Goal: Transaction & Acquisition: Obtain resource

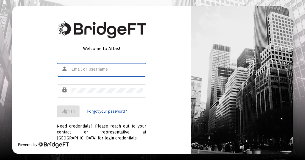
click at [75, 68] on input "text" at bounding box center [106, 69] width 71 height 5
type input "c"
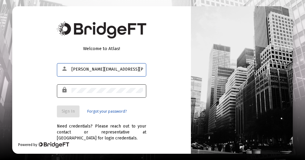
type input "[PERSON_NAME][EMAIL_ADDRESS][PERSON_NAME][DOMAIN_NAME]"
click at [71, 90] on div "lock" at bounding box center [66, 90] width 12 height 10
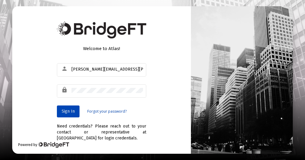
click at [68, 110] on span "Sign In" at bounding box center [68, 111] width 13 height 5
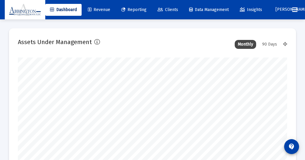
scroll to position [119, 269]
type input "[DATE]"
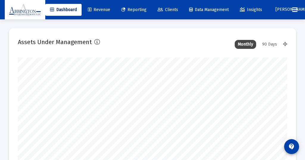
click at [267, 44] on div "90 Days" at bounding box center [269, 44] width 21 height 9
click at [141, 7] on span "Reporting" at bounding box center [133, 9] width 25 height 5
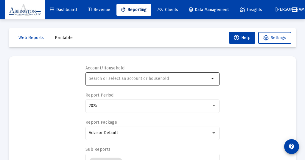
click at [212, 80] on mat-icon "arrow_drop_down" at bounding box center [212, 78] width 7 height 7
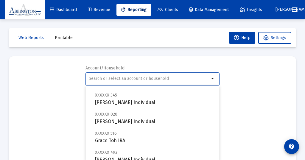
scroll to position [67, 0]
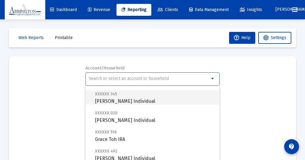
click at [122, 101] on span "XXXXXX 345 [PERSON_NAME] Individual" at bounding box center [155, 97] width 120 height 15
type input "[PERSON_NAME] Individual"
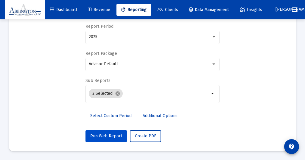
scroll to position [69, 0]
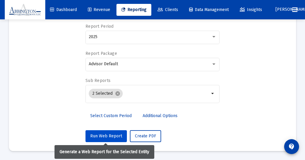
click at [107, 134] on span "Run Web Report" at bounding box center [106, 135] width 32 height 5
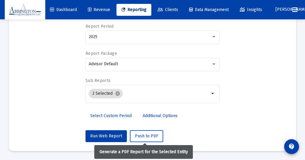
click at [143, 134] on span "Push to PDF" at bounding box center [146, 135] width 23 height 5
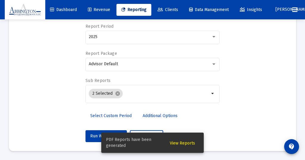
click at [182, 143] on span "View Reports" at bounding box center [182, 142] width 25 height 5
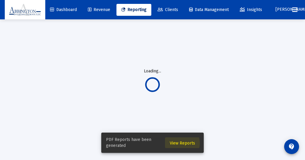
scroll to position [19, 0]
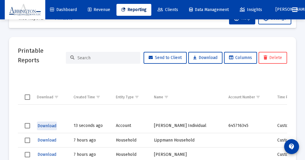
click at [45, 125] on span "Download" at bounding box center [47, 125] width 19 height 5
click at [138, 8] on span "Reporting" at bounding box center [133, 9] width 25 height 5
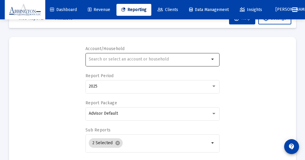
click at [213, 57] on mat-icon "arrow_drop_down" at bounding box center [212, 59] width 7 height 7
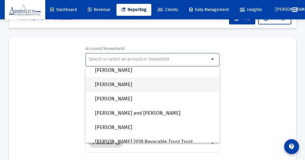
scroll to position [428, 0]
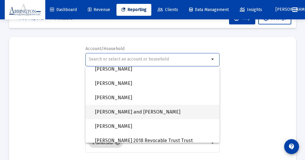
click at [121, 111] on span "[PERSON_NAME] and [PERSON_NAME]" at bounding box center [155, 112] width 120 height 14
type input "[PERSON_NAME] and [PERSON_NAME]"
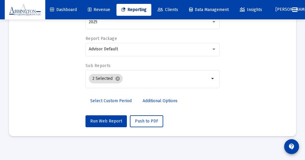
scroll to position [84, 0]
click at [107, 120] on span "Run Web Report" at bounding box center [106, 120] width 32 height 5
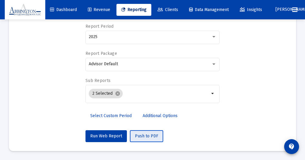
click at [143, 134] on span "Push to PDF" at bounding box center [146, 135] width 23 height 5
click at [144, 134] on span "Push to PDF" at bounding box center [146, 135] width 23 height 5
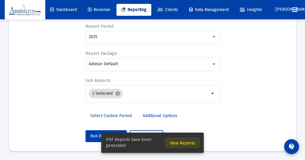
click at [181, 142] on span "View Reports" at bounding box center [182, 142] width 25 height 5
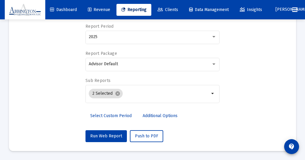
scroll to position [19, 0]
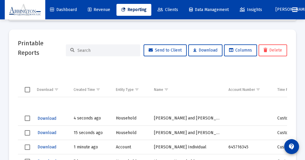
scroll to position [29, 0]
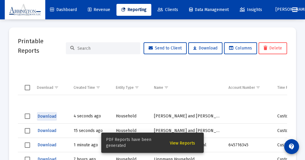
click at [46, 116] on span "Download" at bounding box center [47, 116] width 19 height 5
